Goal: Find specific page/section: Find specific page/section

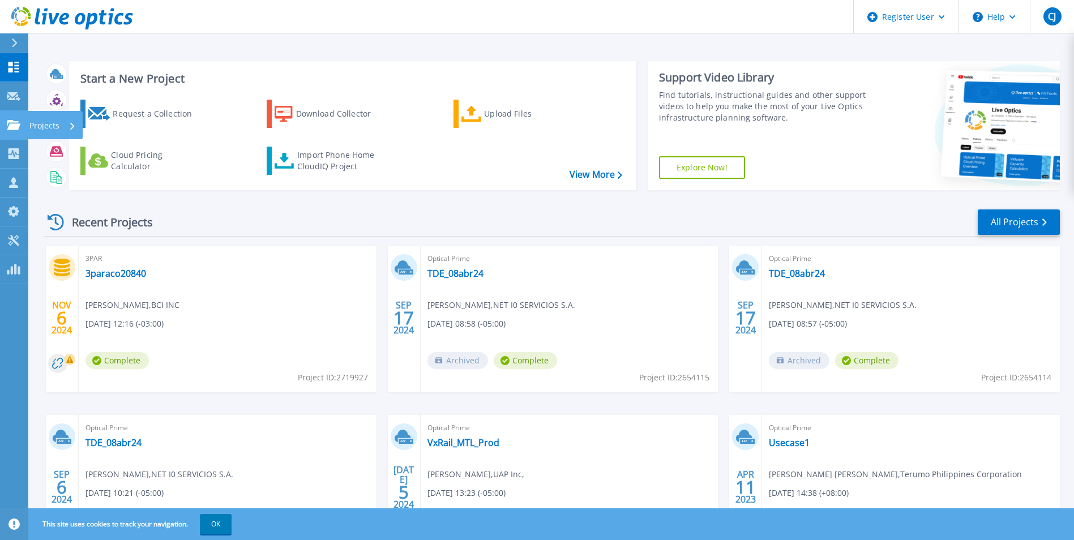
click at [15, 131] on link "Projects Projects" at bounding box center [14, 125] width 28 height 29
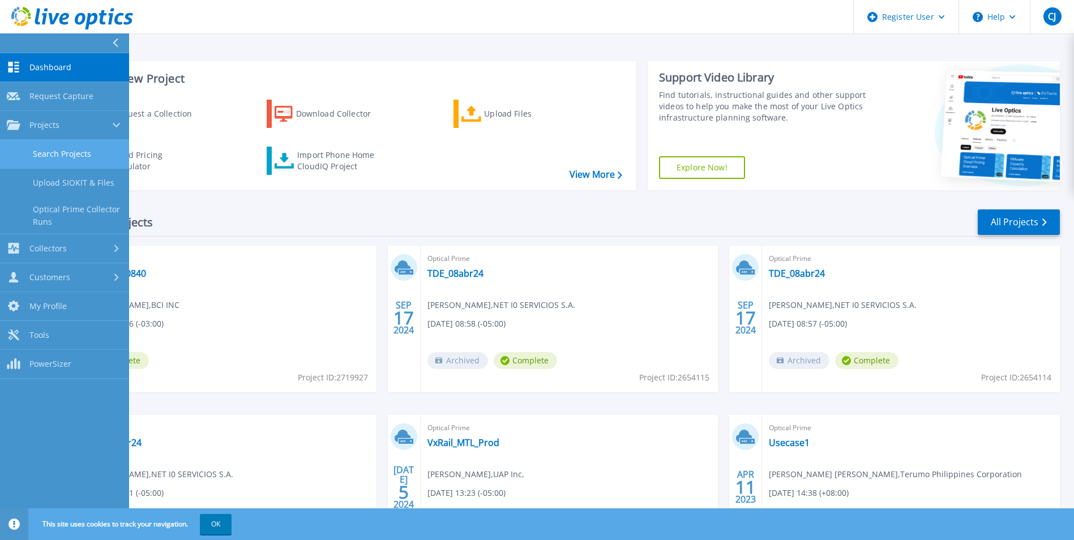
click at [45, 158] on link "Search Projects" at bounding box center [64, 154] width 129 height 29
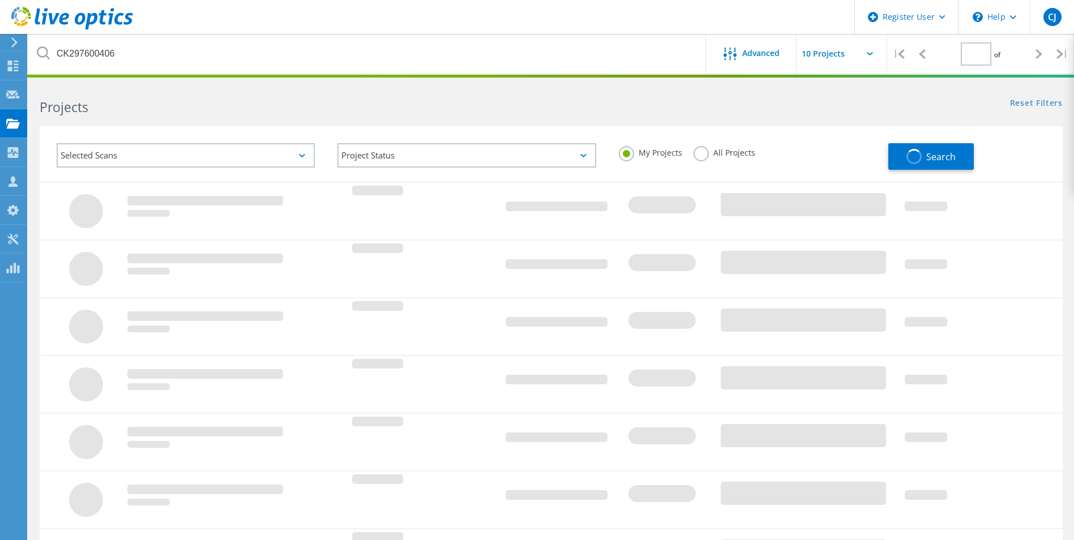
type input "1"
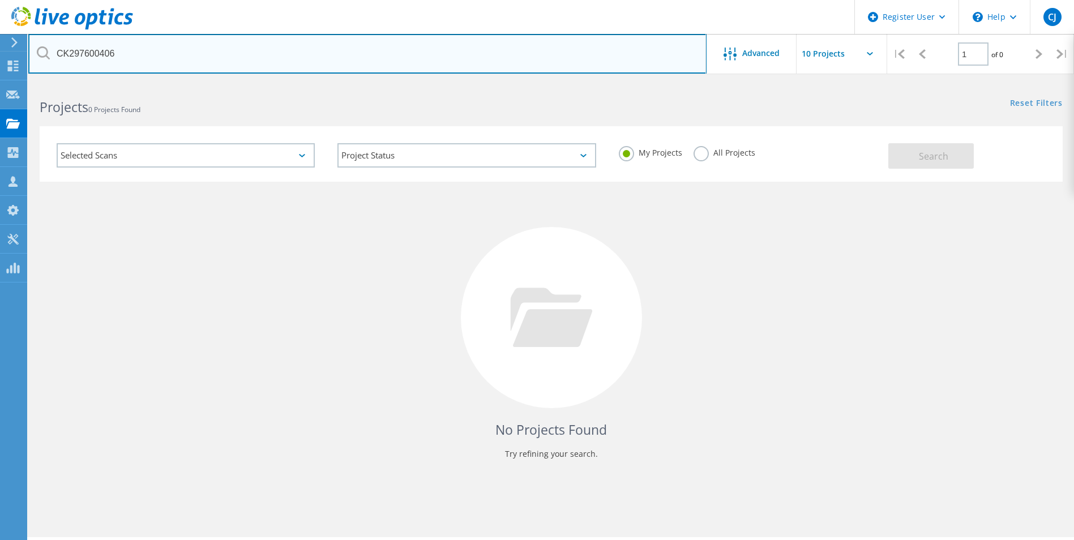
drag, startPoint x: 122, startPoint y: 54, endPoint x: 16, endPoint y: 46, distance: 106.3
click at [16, 82] on div "Register User \n Help Explore Helpful Articles Contact Support CJ Dell User Che…" at bounding box center [537, 326] width 1074 height 489
drag, startPoint x: 157, startPoint y: 53, endPoint x: 29, endPoint y: 53, distance: 128.0
click at [29, 53] on input "CK297600406" at bounding box center [367, 54] width 679 height 40
paste input "3051400"
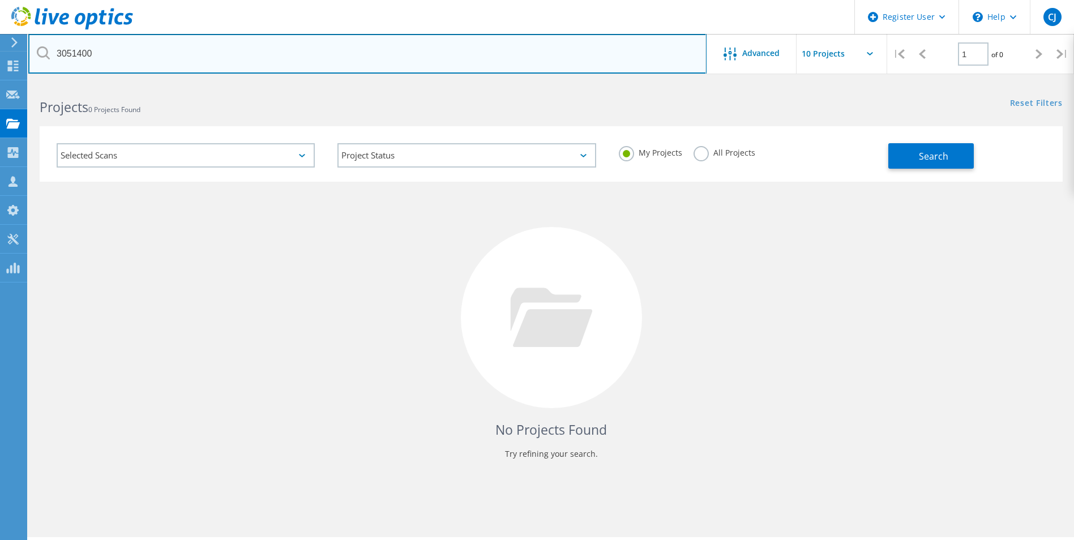
type input "3051400"
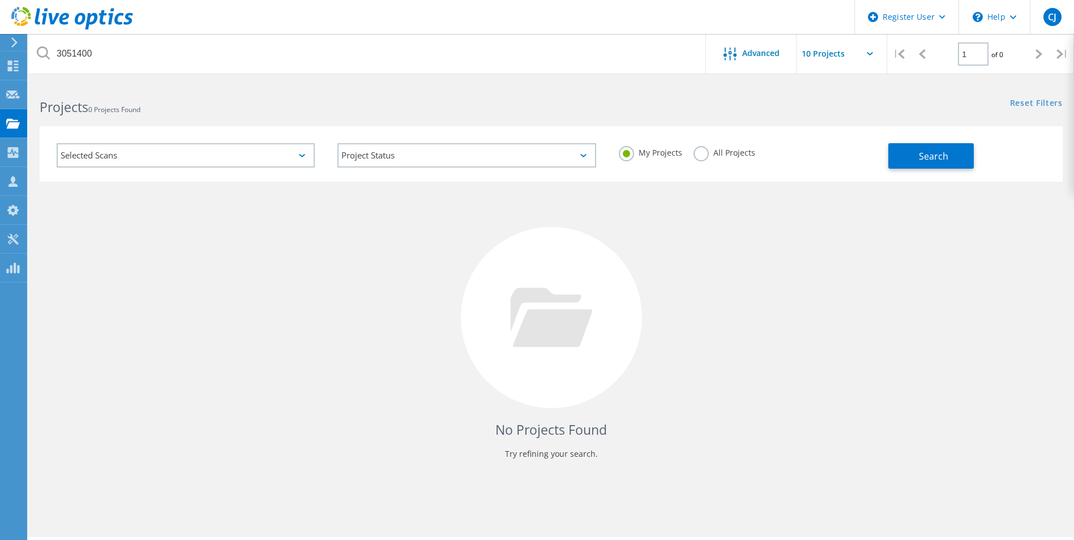
click at [699, 157] on label "All Projects" at bounding box center [725, 151] width 62 height 11
click at [0, 0] on input "All Projects" at bounding box center [0, 0] width 0 height 0
click at [911, 152] on button "Search" at bounding box center [932, 155] width 86 height 25
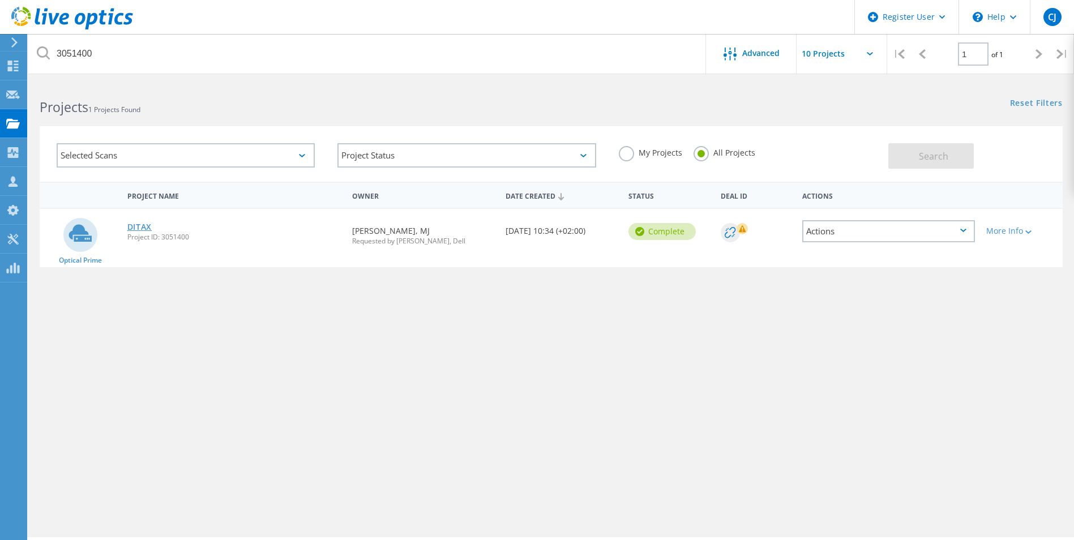
click at [145, 225] on link "DITAX" at bounding box center [139, 227] width 25 height 8
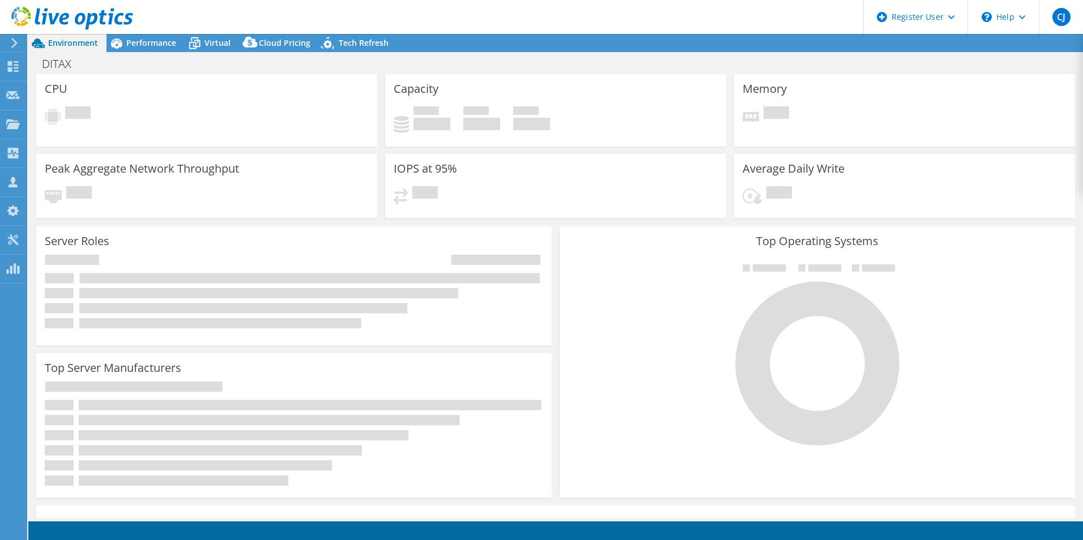
select select "EULondon"
select select "USD"
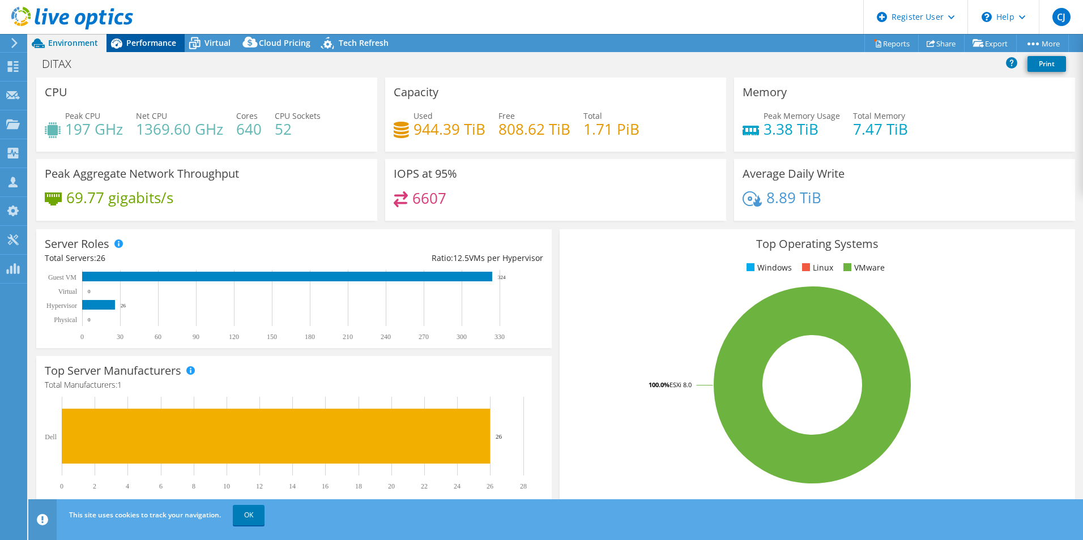
click at [137, 44] on span "Performance" at bounding box center [151, 42] width 50 height 11
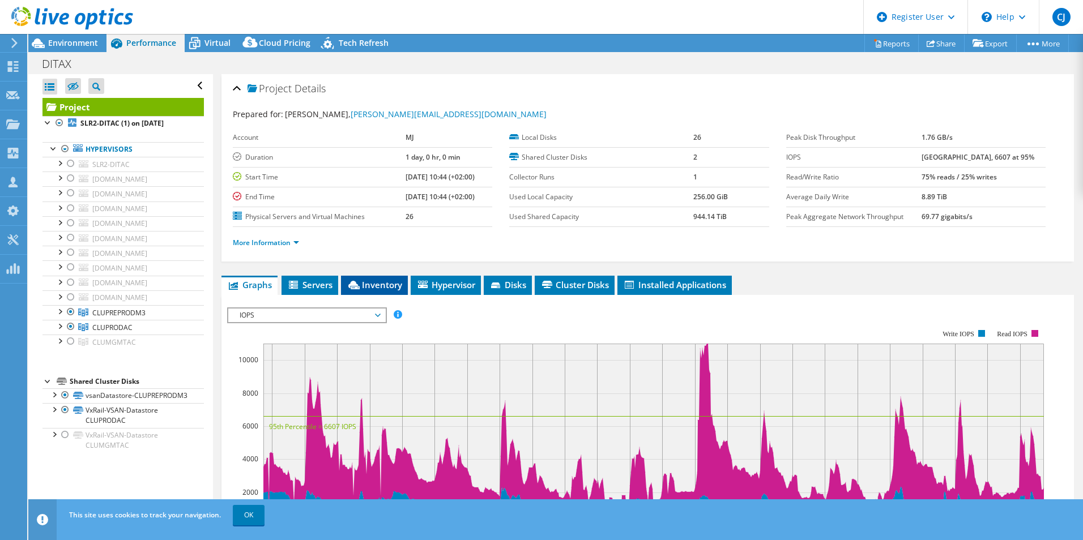
click at [378, 285] on span "Inventory" at bounding box center [375, 284] width 56 height 11
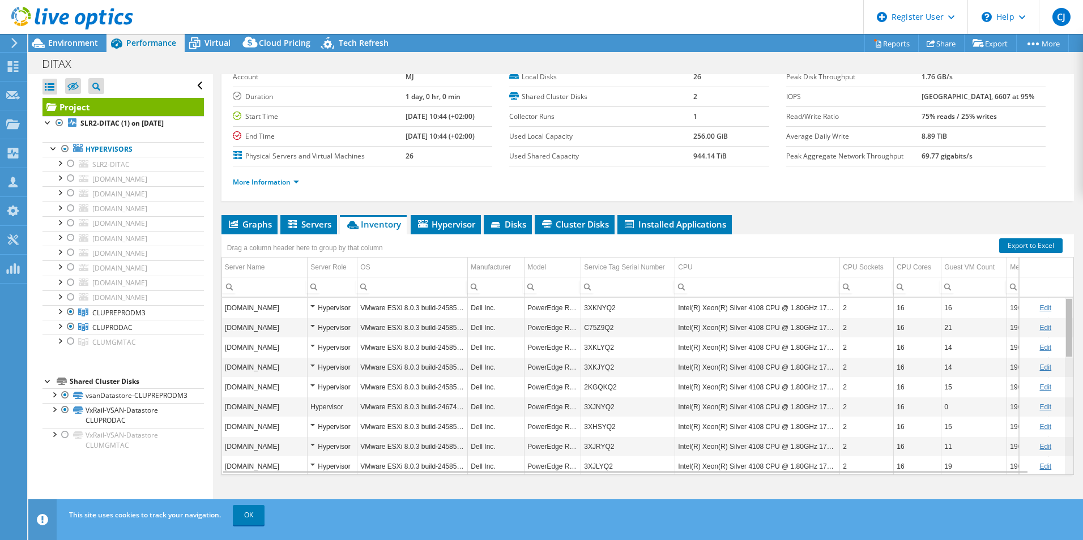
drag, startPoint x: 1061, startPoint y: 425, endPoint x: 1051, endPoint y: 285, distance: 140.2
click at [1052, 287] on body "CJ Dell User Chelsi Jain Chelsi.Jain@dell.com Dell My Profile Log Out \n Help E…" at bounding box center [541, 270] width 1083 height 540
drag, startPoint x: 1063, startPoint y: 403, endPoint x: 1060, endPoint y: 285, distance: 117.8
click at [1060, 285] on body "CJ Dell User Chelsi Jain Chelsi.Jain@dell.com Dell My Profile Log Out \n Help E…" at bounding box center [541, 270] width 1083 height 540
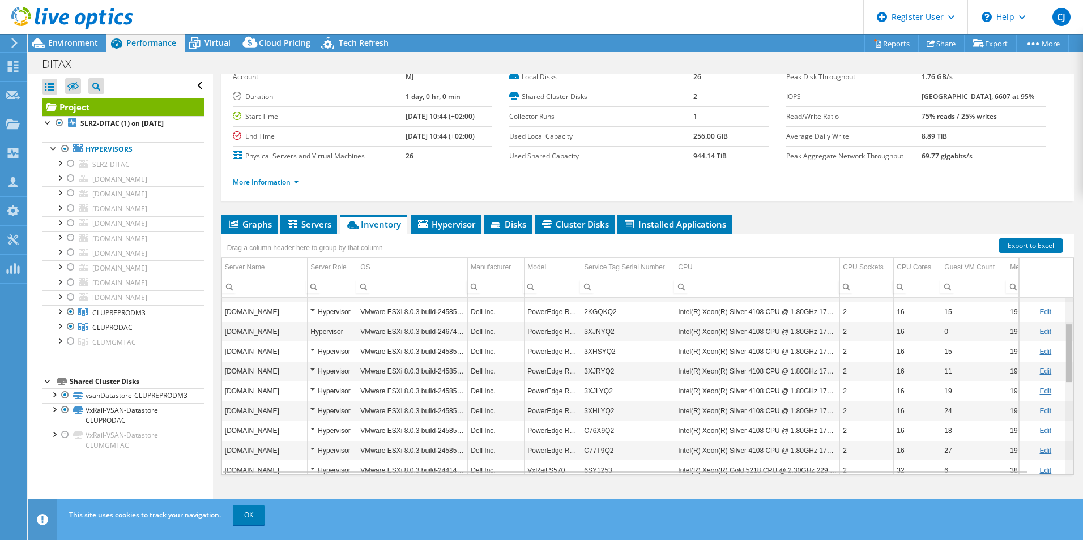
scroll to position [72, 0]
drag, startPoint x: 1062, startPoint y: 438, endPoint x: 1035, endPoint y: 390, distance: 54.5
click at [1035, 390] on body "CJ Dell User Chelsi Jain Chelsi.Jain@dell.com Dell My Profile Log Out \n Help E…" at bounding box center [541, 270] width 1083 height 540
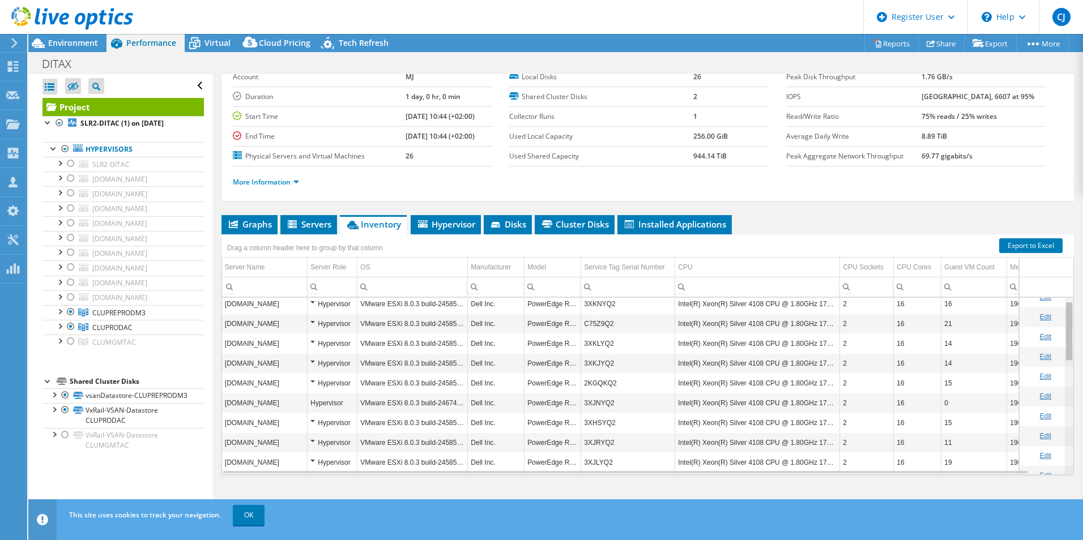
scroll to position [0, 0]
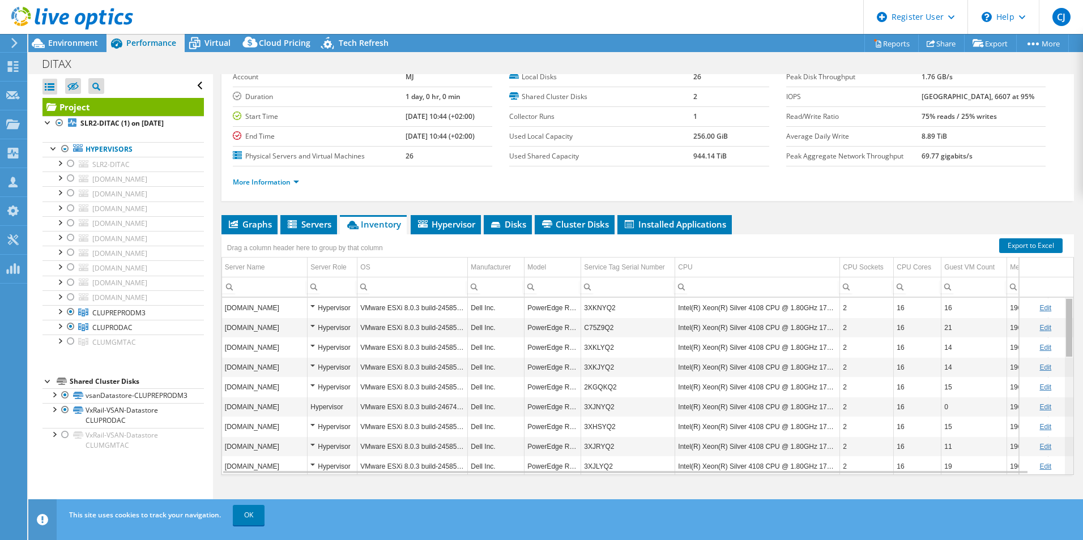
drag, startPoint x: 1061, startPoint y: 345, endPoint x: 1055, endPoint y: 291, distance: 54.7
click at [1055, 291] on body "CJ Dell User Chelsi Jain Chelsi.Jain@dell.com Dell My Profile Log Out \n Help E…" at bounding box center [541, 270] width 1083 height 540
